Goal: Task Accomplishment & Management: Use online tool/utility

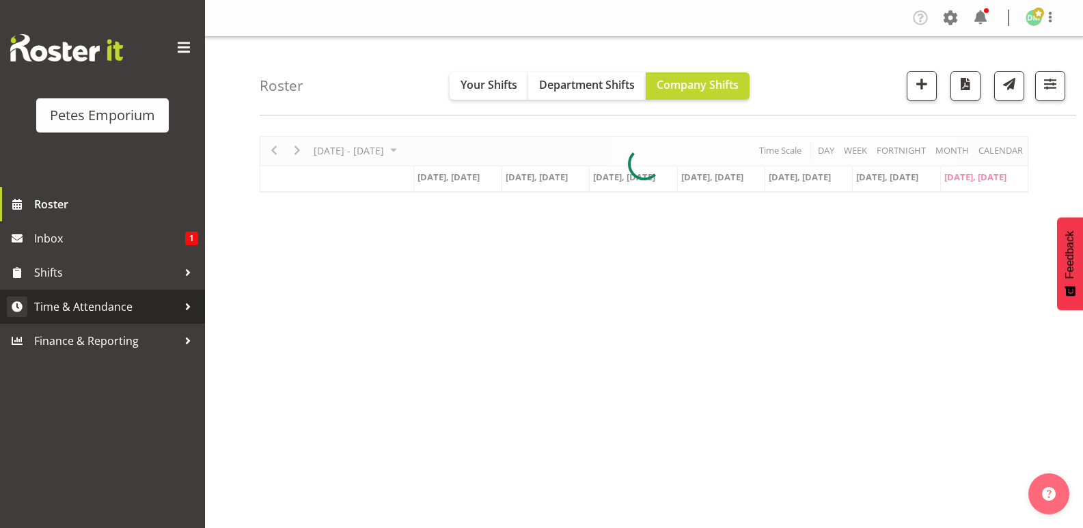
click at [117, 315] on span "Time & Attendance" at bounding box center [105, 306] width 143 height 20
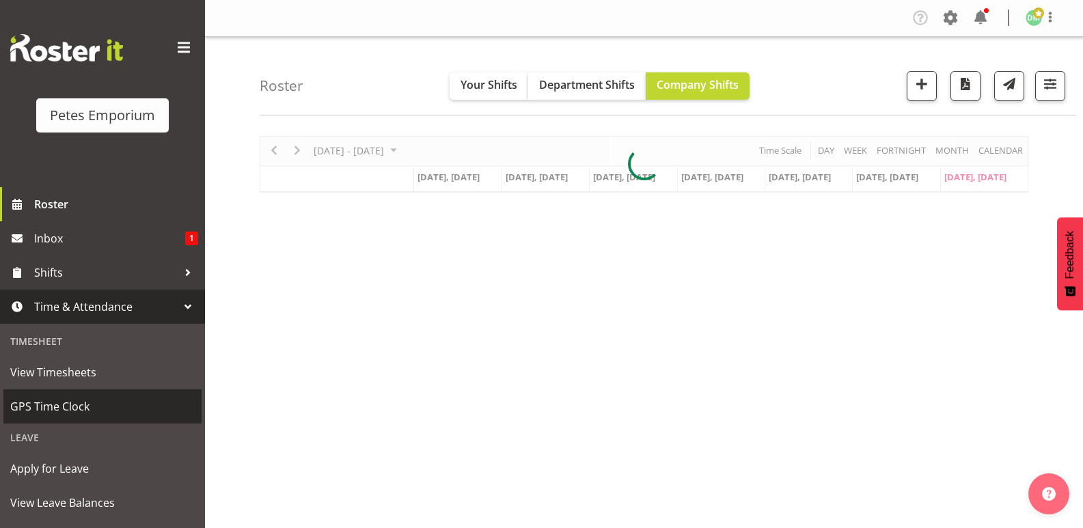
click at [87, 415] on span "GPS Time Clock" at bounding box center [102, 406] width 184 height 20
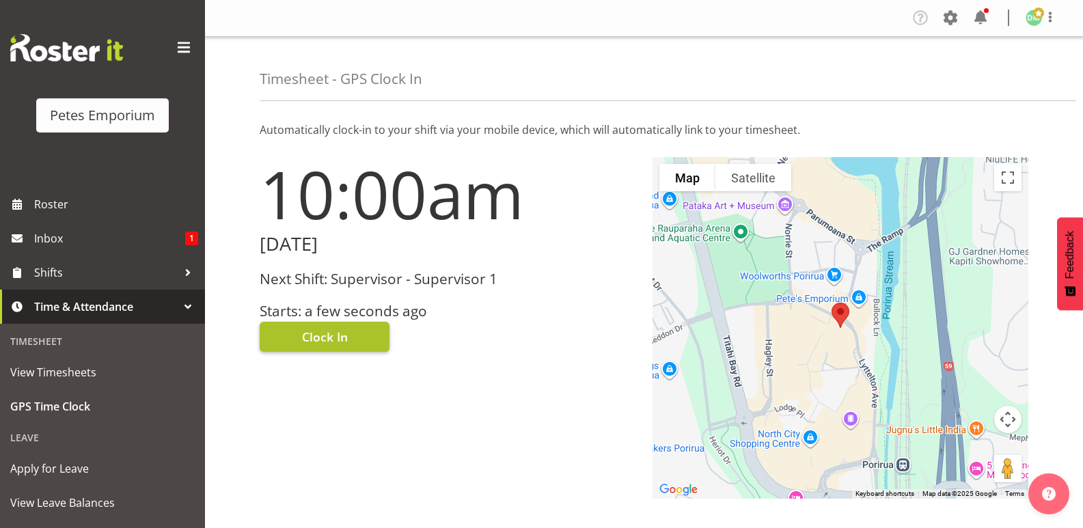
click at [338, 334] on span "Clock In" at bounding box center [325, 337] width 46 height 18
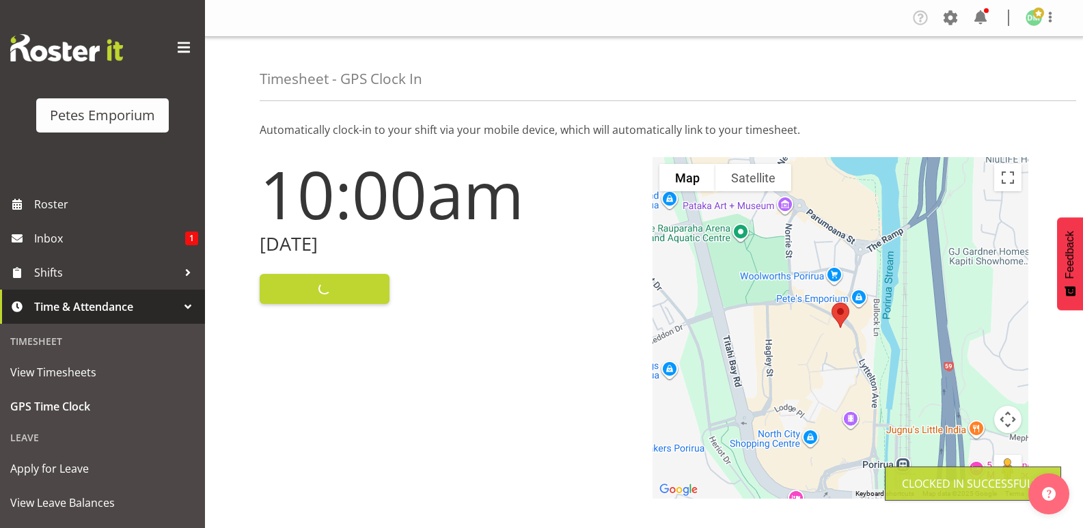
click at [1027, 21] on img at bounding box center [1033, 18] width 16 height 16
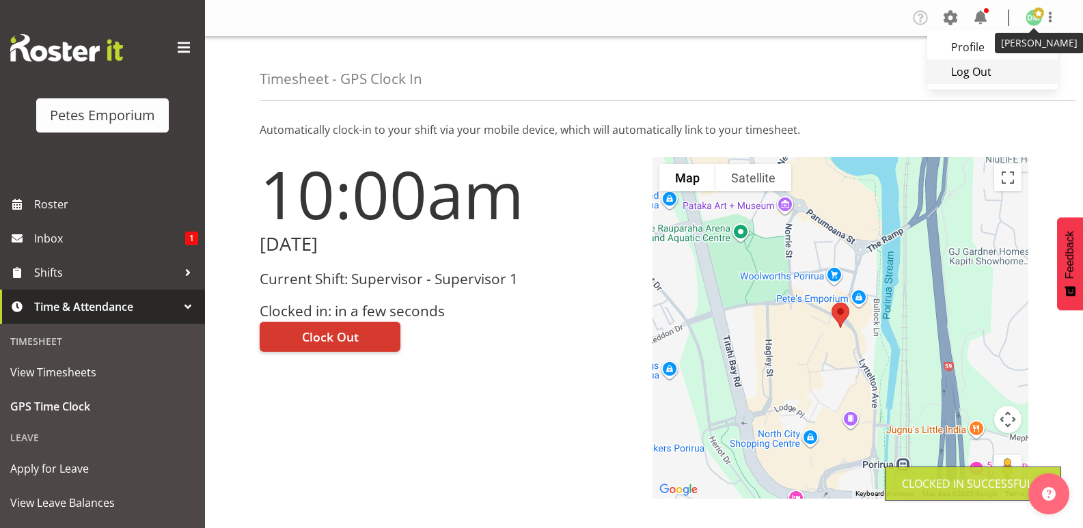
click at [971, 67] on link "Log Out" at bounding box center [992, 71] width 131 height 25
